Goal: Information Seeking & Learning: Learn about a topic

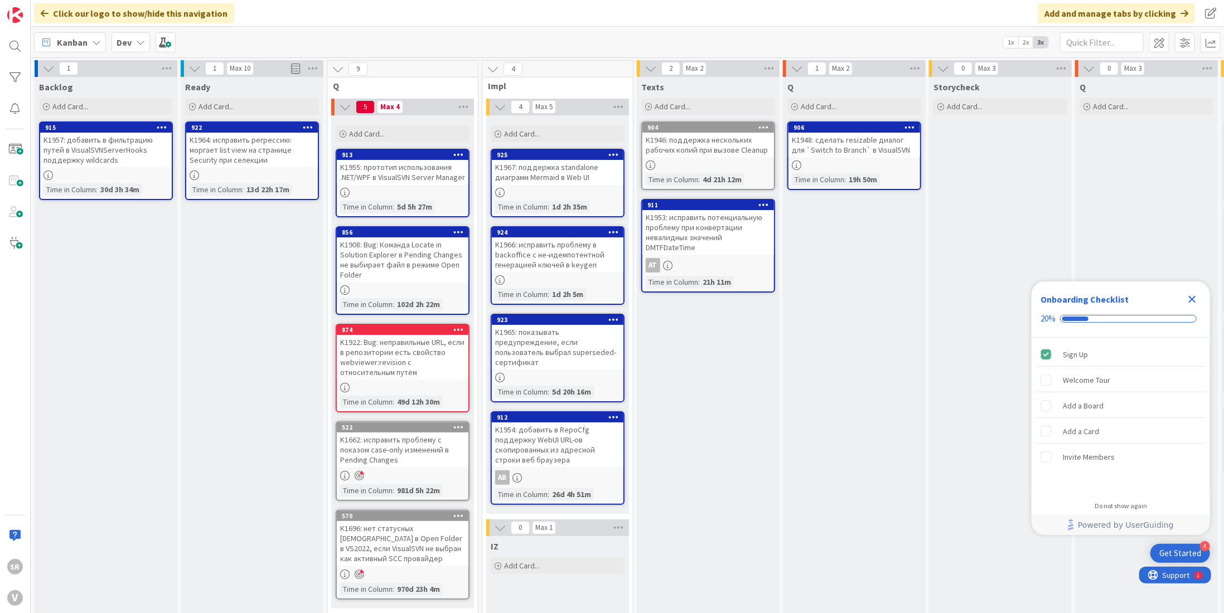
click at [583, 167] on div "K1967: поддержка standalone диаграмм Mermaid в Web UI" at bounding box center [558, 172] width 132 height 25
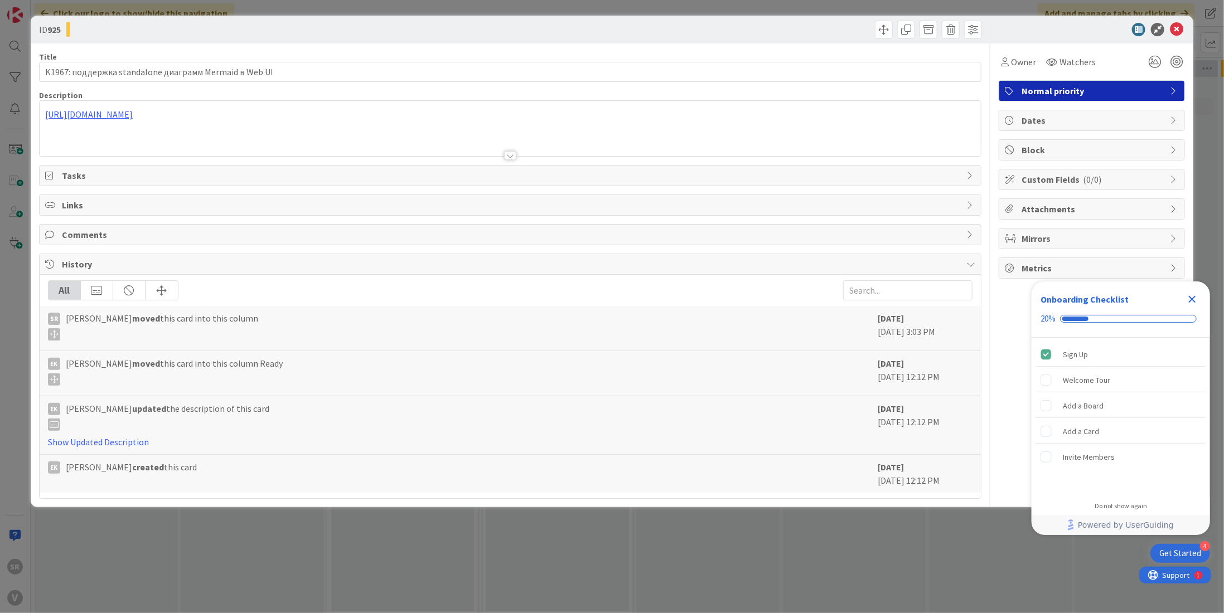
click at [298, 112] on div "https://docs.google.com/document/d/1QrVtHQs6PazXw2-6rDJMT8nlzKRiZXdnUJ165kTsf2E" at bounding box center [510, 128] width 941 height 55
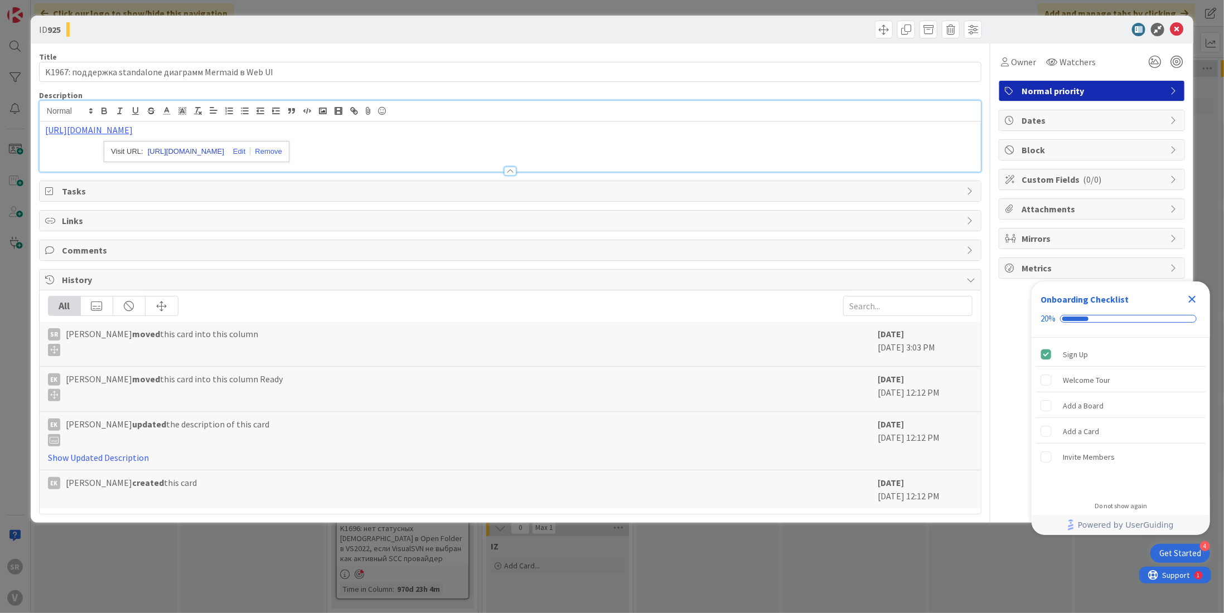
click at [224, 149] on link "https://docs.google.com/document/d/1QrVtHQs6PazXw2-6rDJMT8nlzKRiZXdnUJ165kTsf2E" at bounding box center [186, 151] width 76 height 14
